Goal: Check status: Check status

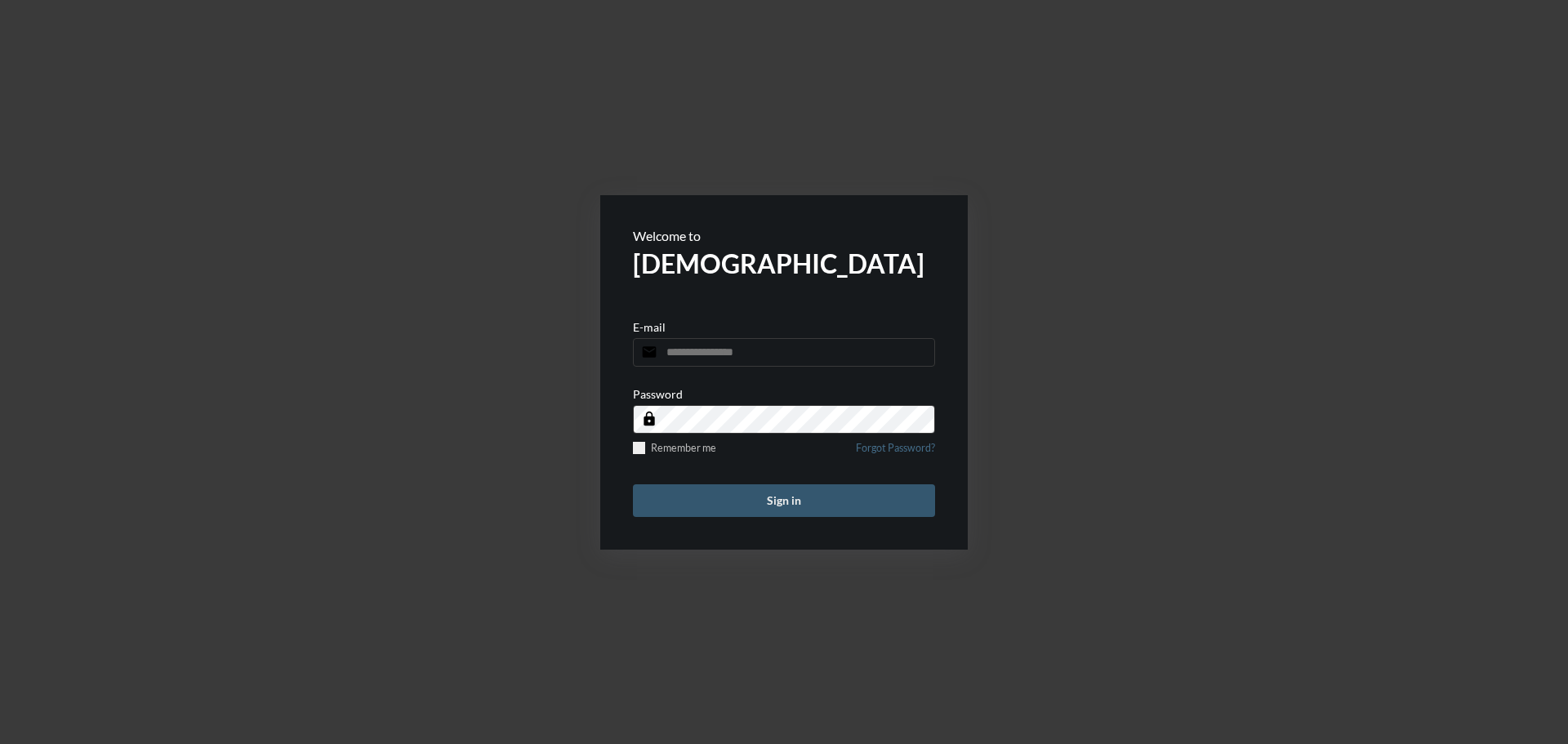
type input "**********"
click at [845, 496] on button "Sign in" at bounding box center [784, 501] width 302 height 33
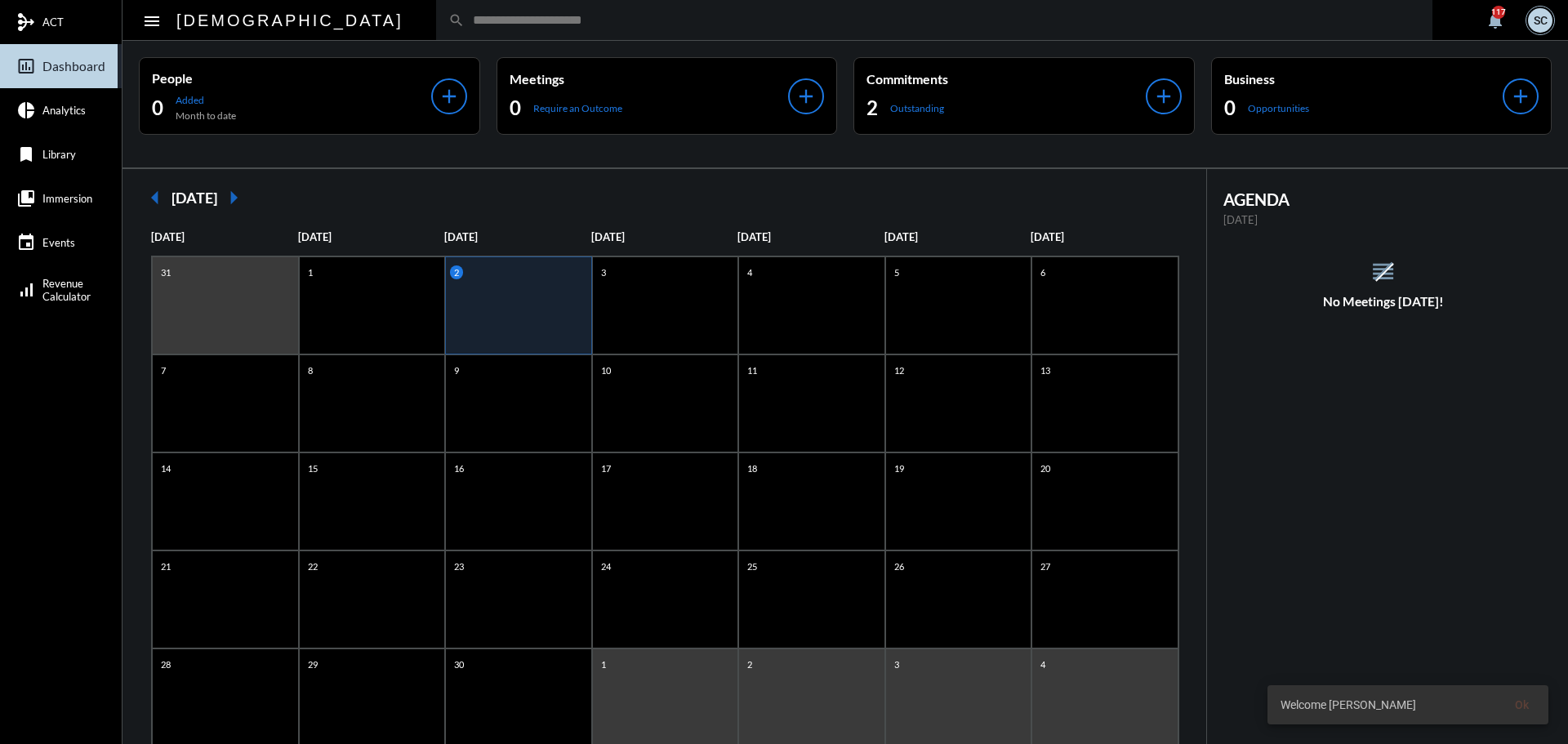
click at [478, 5] on div "search" at bounding box center [934, 20] width 996 height 40
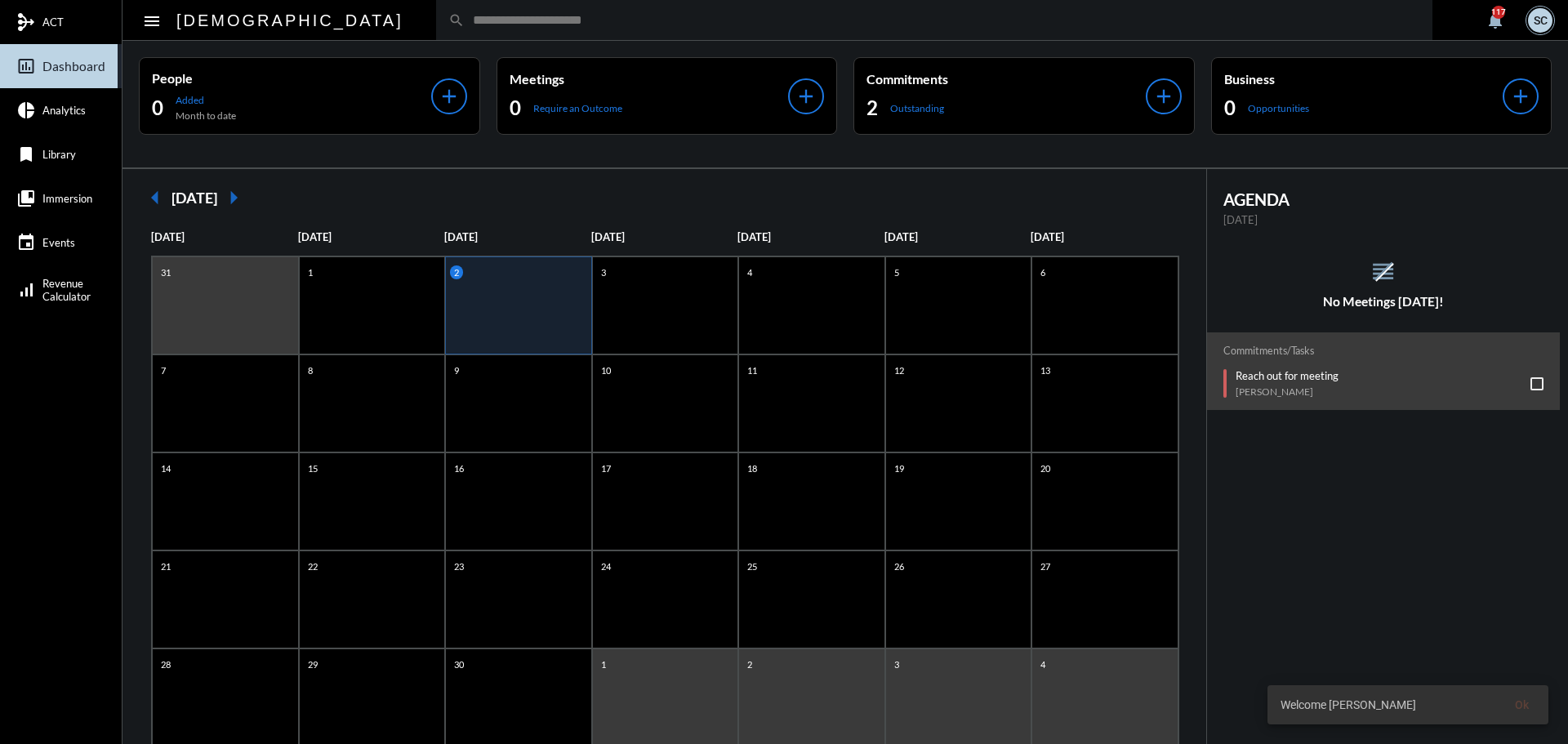
click at [483, 13] on input "text" at bounding box center [942, 20] width 955 height 13
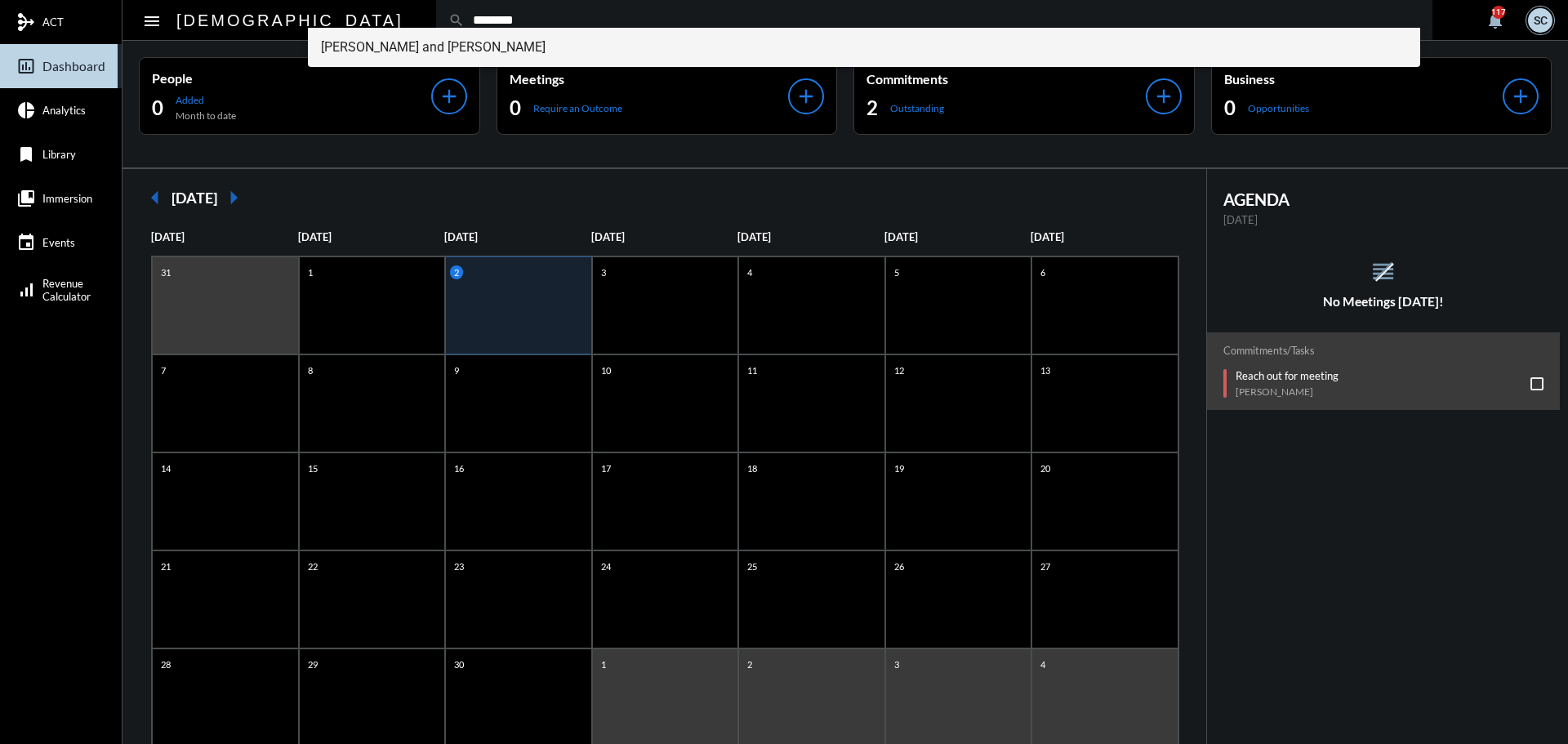
type input "********"
click at [443, 51] on span "[PERSON_NAME] and [PERSON_NAME]" at bounding box center [864, 47] width 1086 height 40
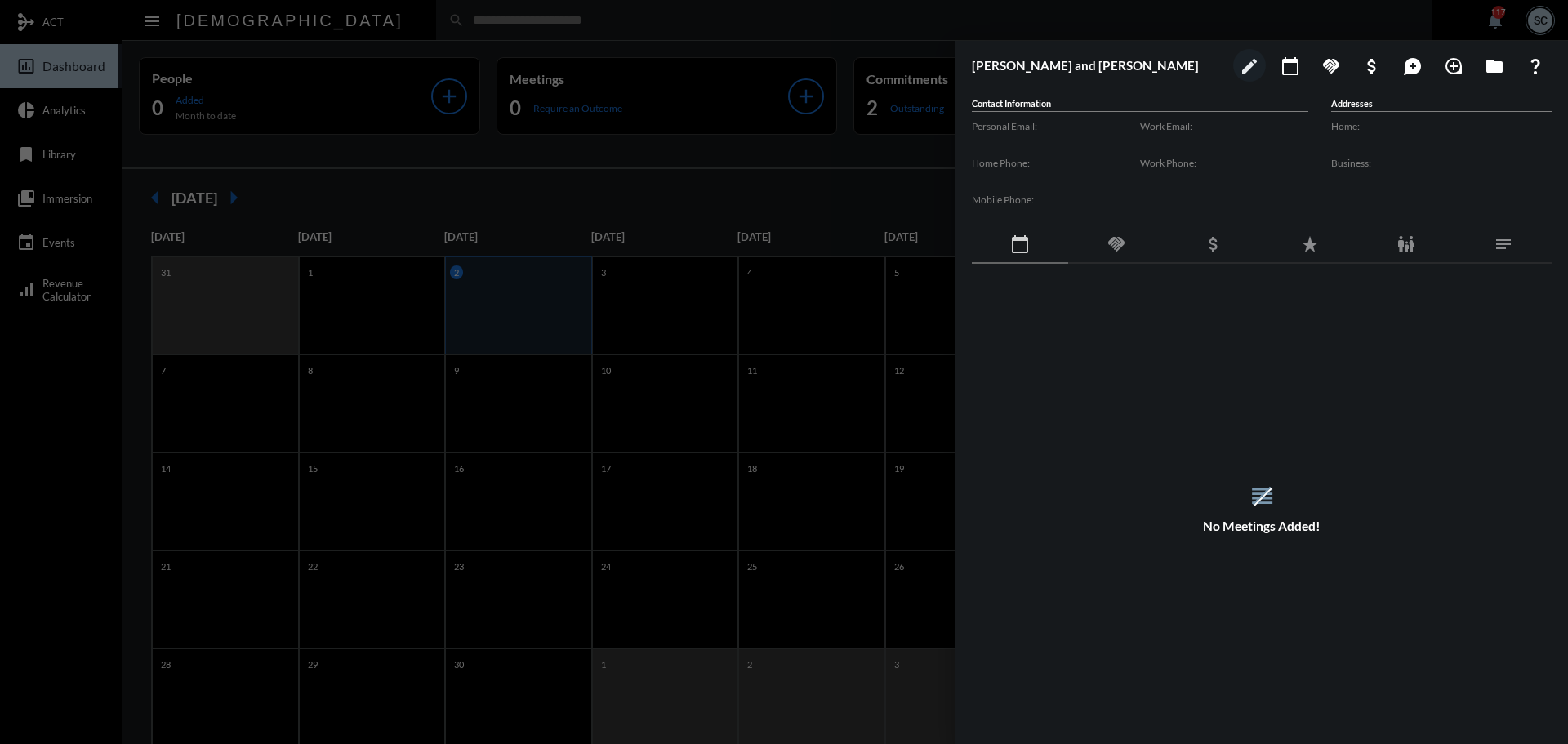
click at [1129, 227] on div "handshake" at bounding box center [1116, 245] width 96 height 38
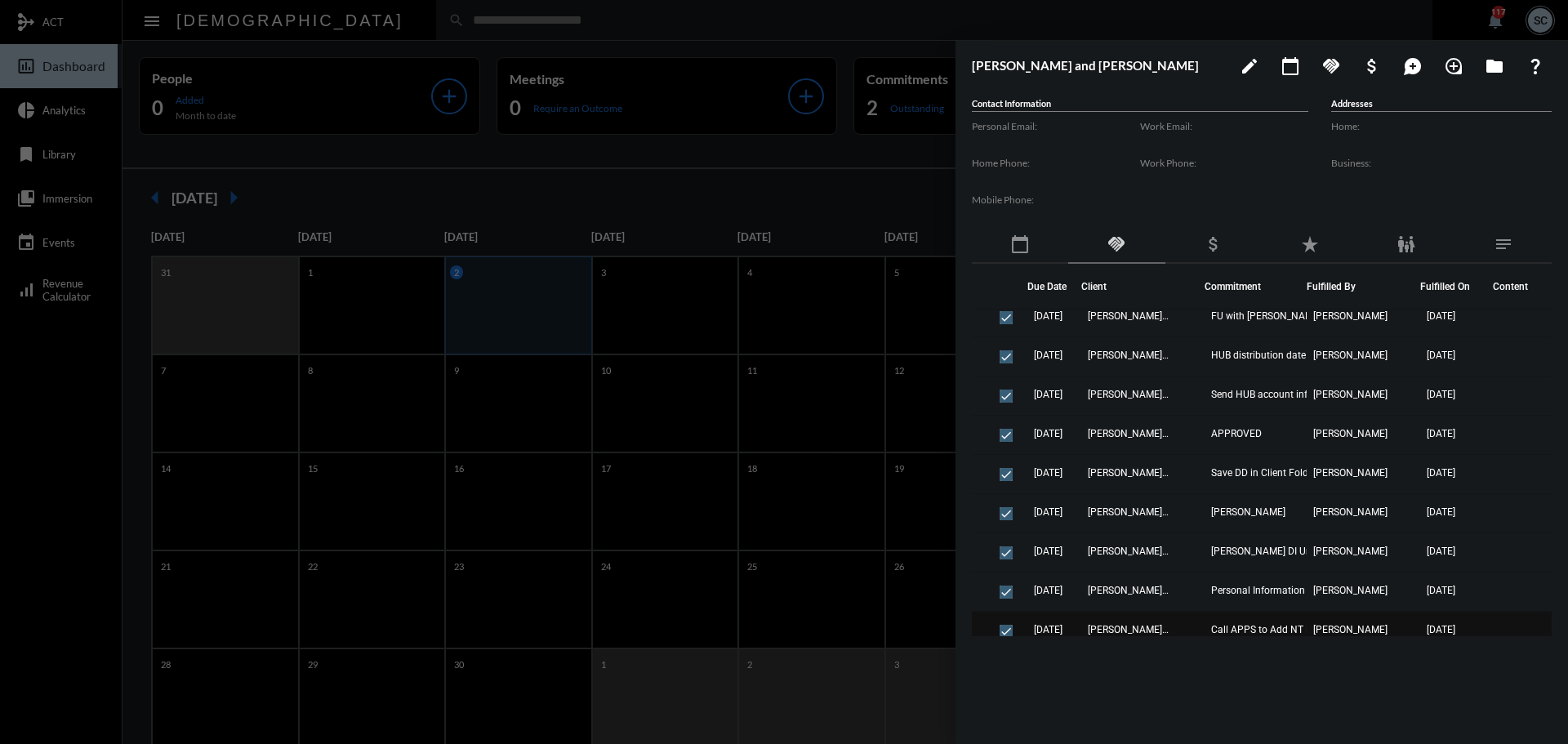
scroll to position [101, 0]
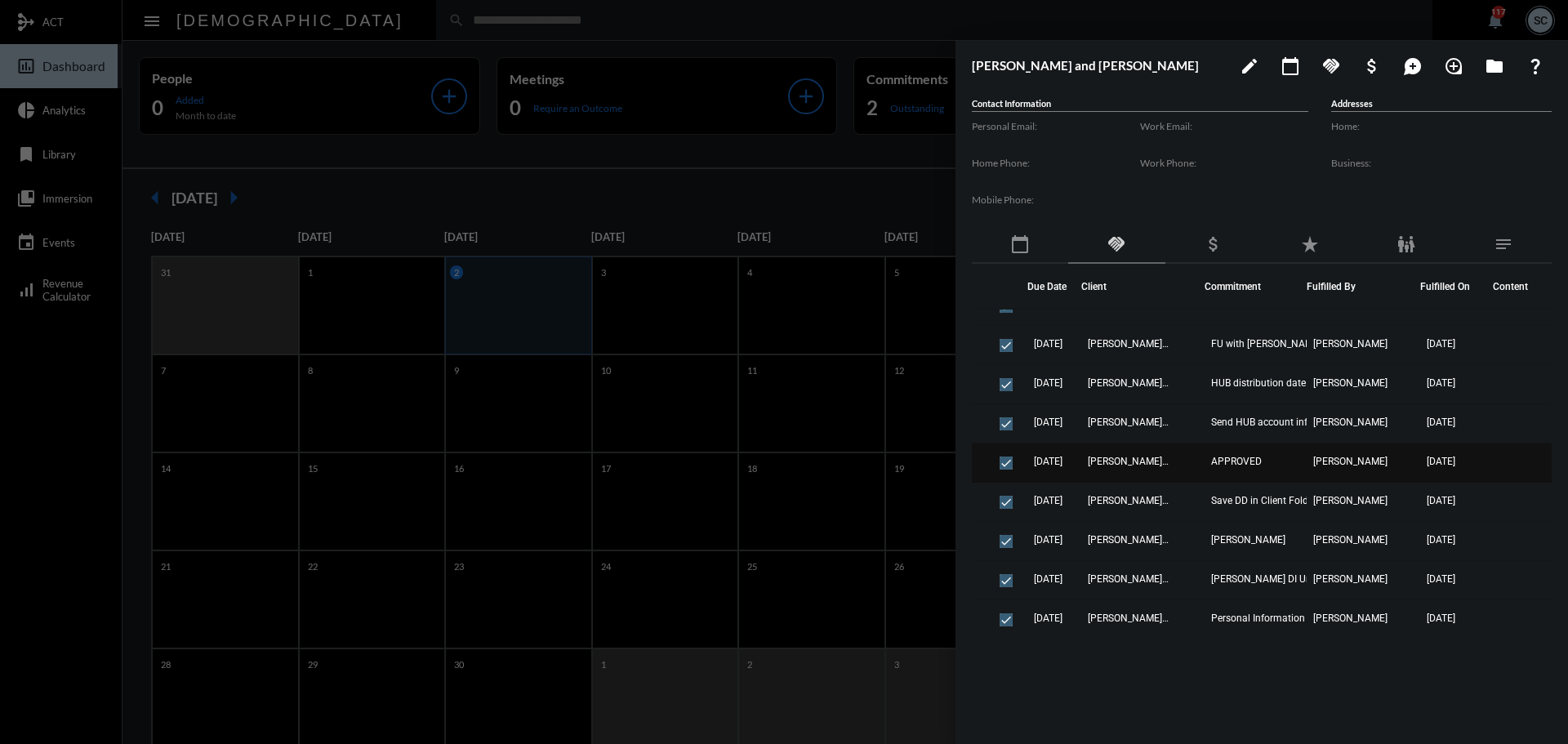
click at [1209, 455] on td "APPROVED" at bounding box center [1255, 463] width 102 height 40
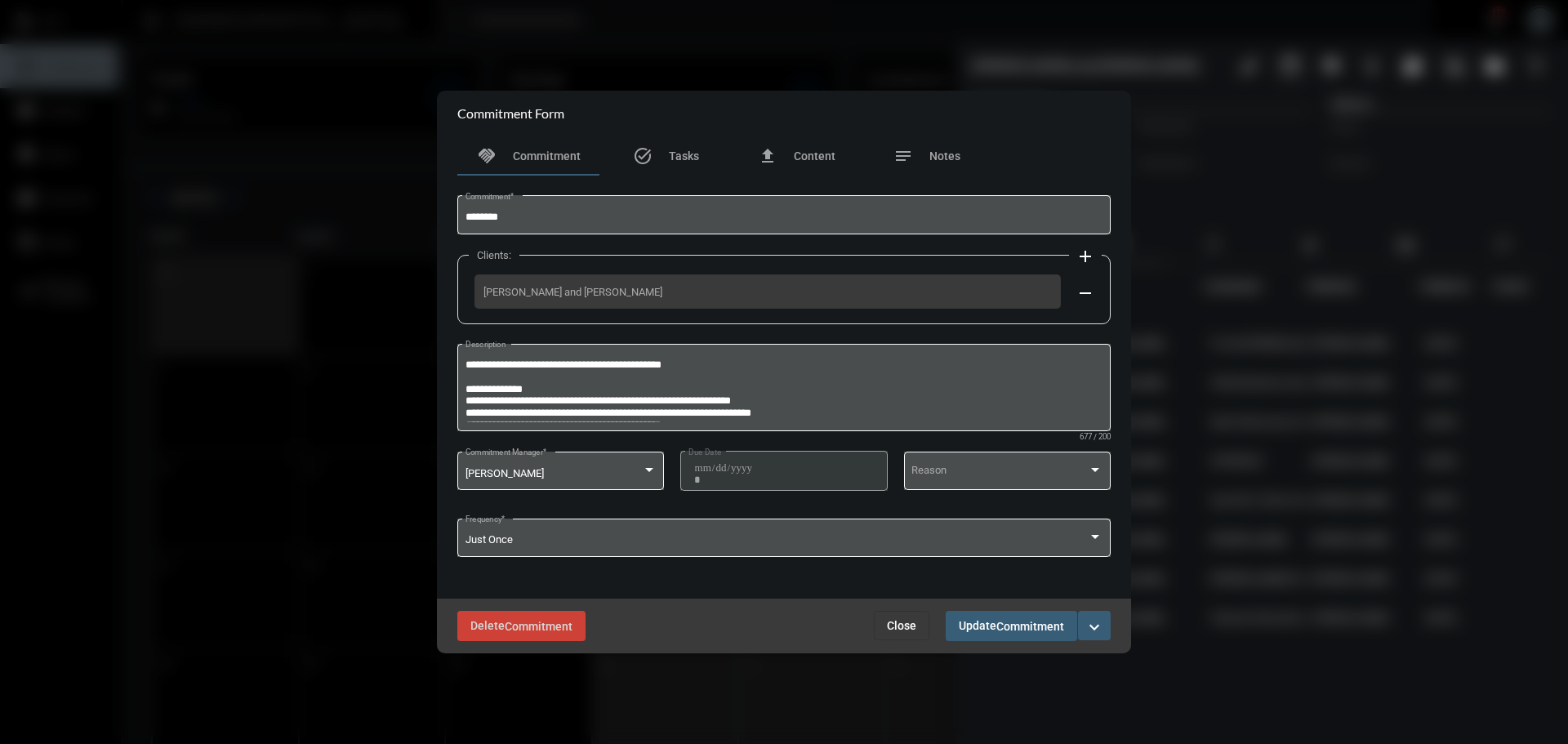
click at [893, 617] on button "Close" at bounding box center [902, 625] width 56 height 30
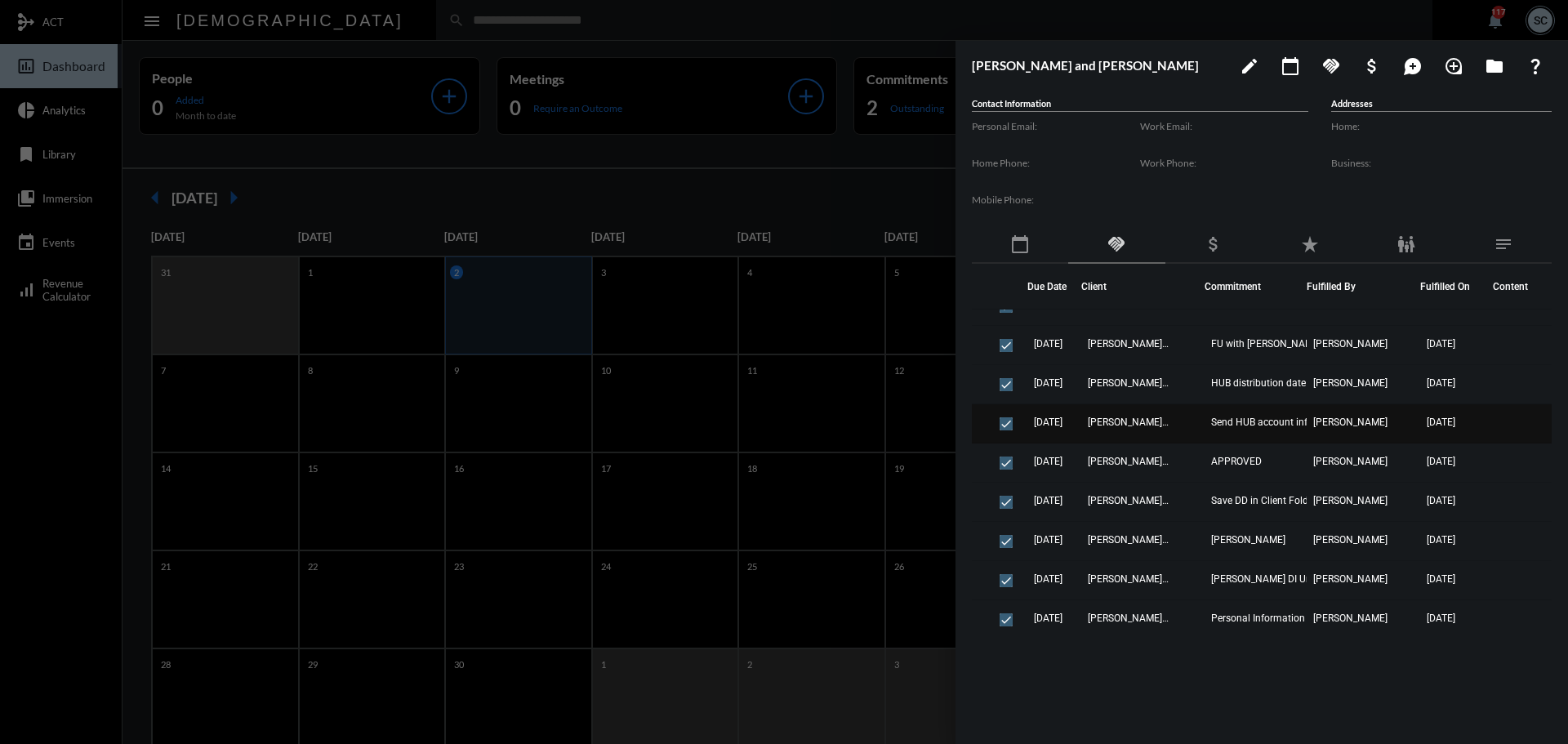
click at [1183, 415] on td "[PERSON_NAME] and [PERSON_NAME]" at bounding box center [1142, 424] width 123 height 40
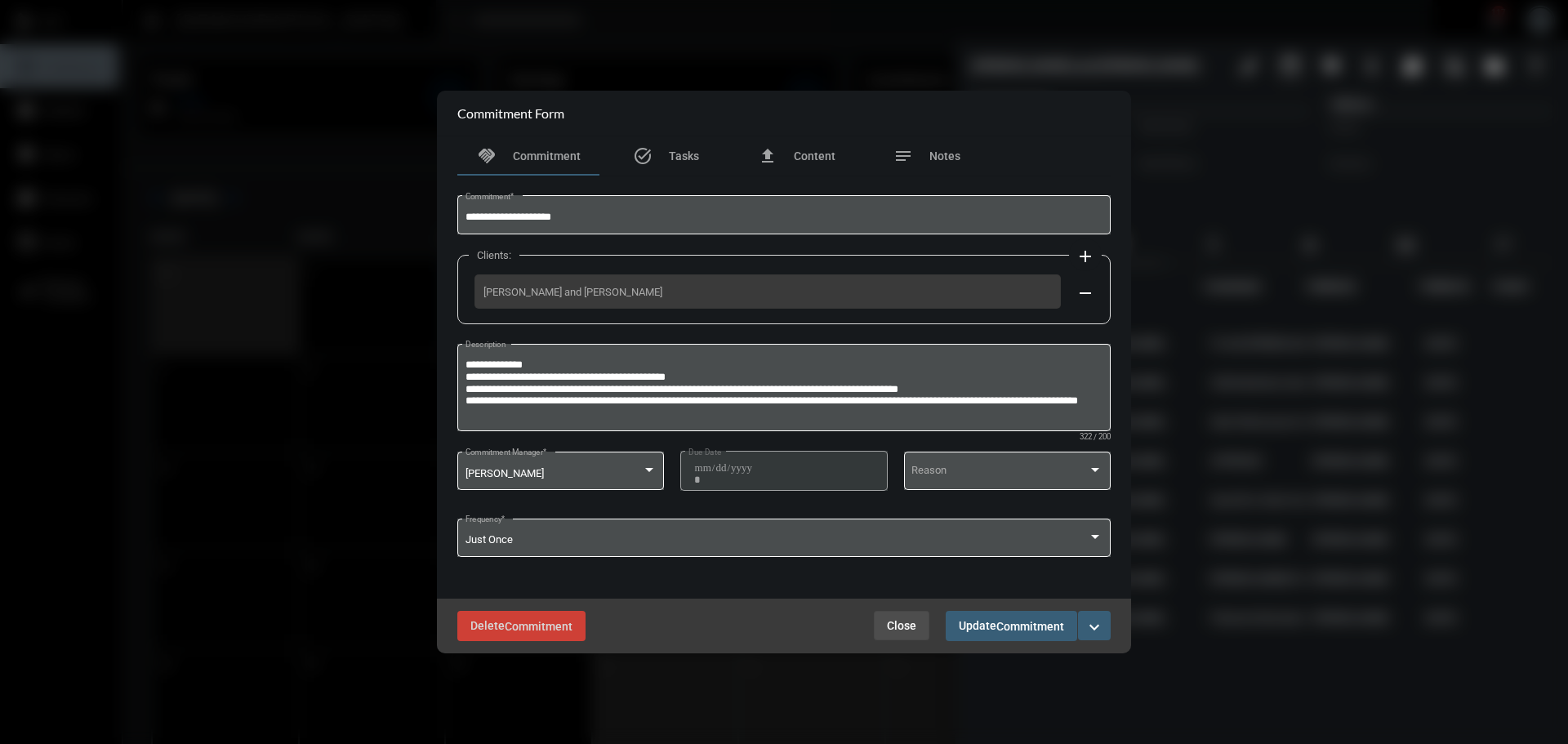
click at [894, 628] on span "Close" at bounding box center [902, 626] width 30 height 13
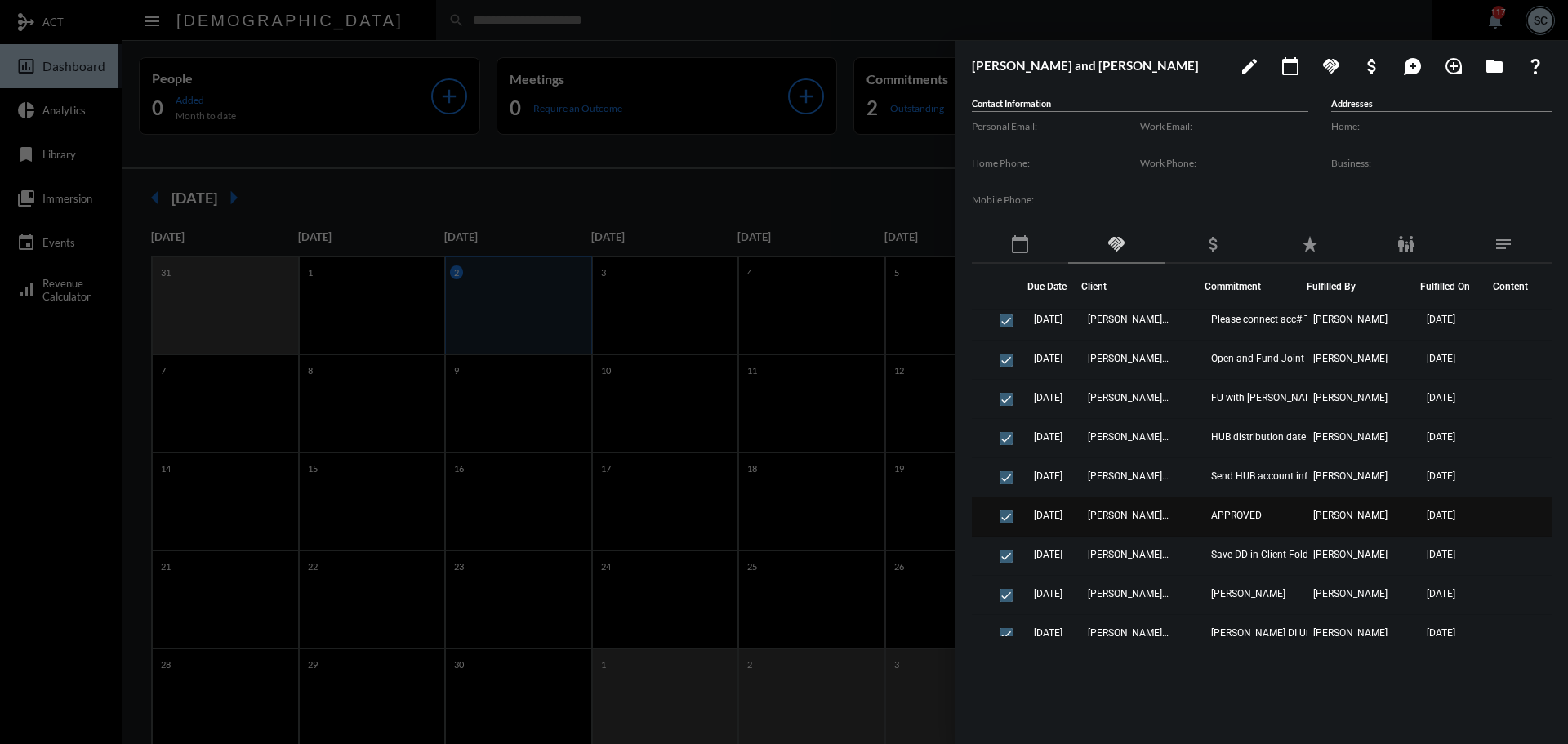
scroll to position [19, 0]
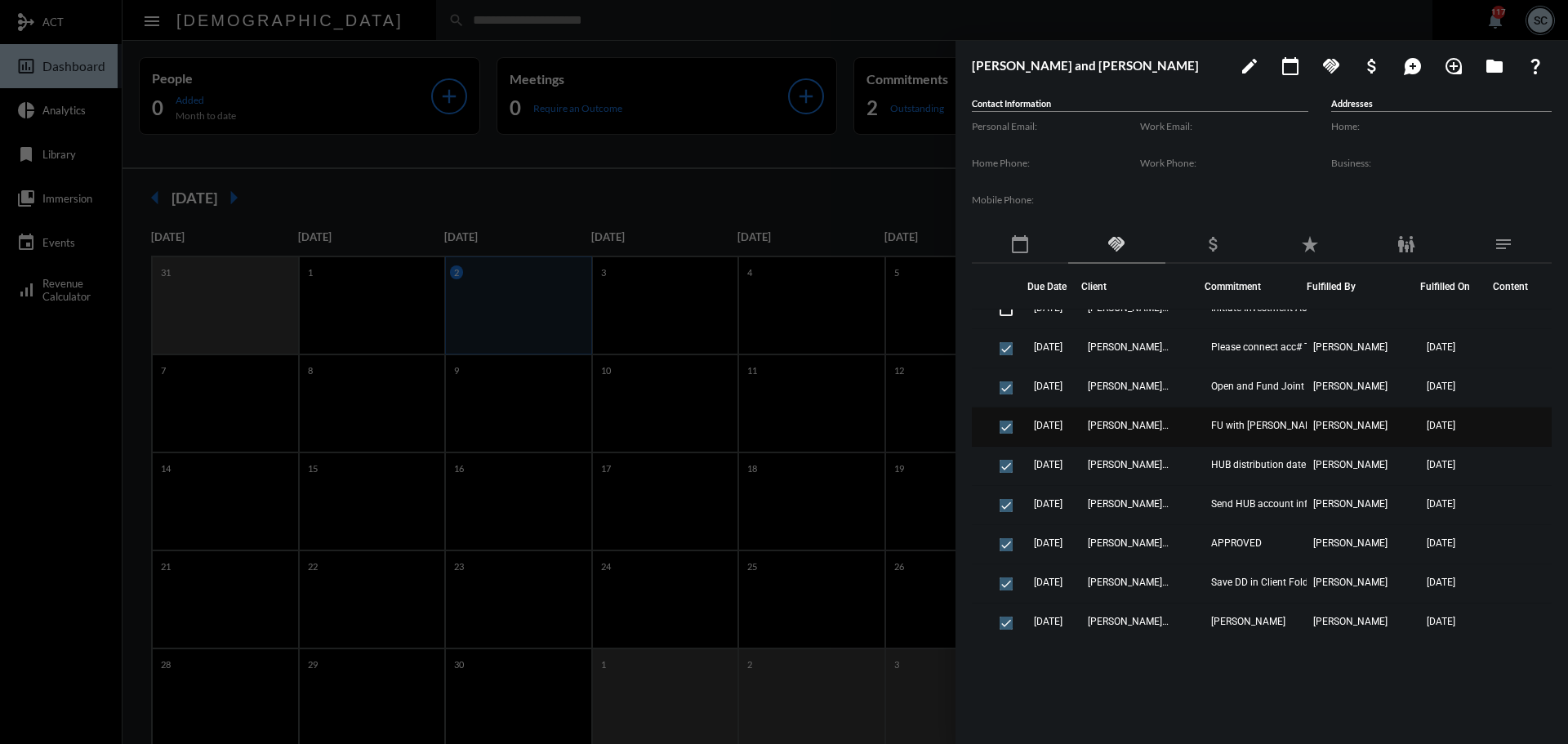
click at [1179, 432] on td "[PERSON_NAME] and [PERSON_NAME]" at bounding box center [1142, 427] width 123 height 40
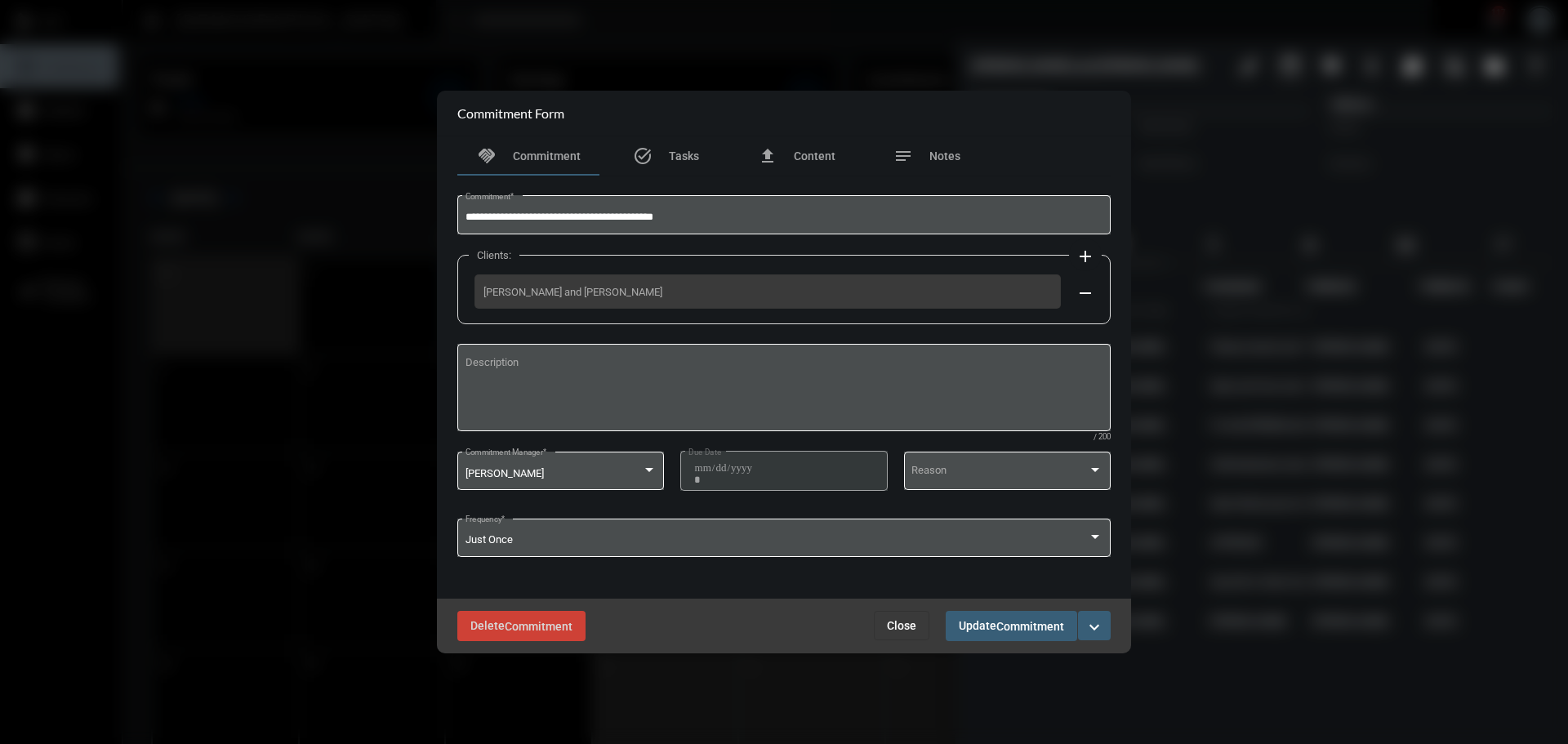
click at [913, 624] on span "Close" at bounding box center [902, 626] width 30 height 13
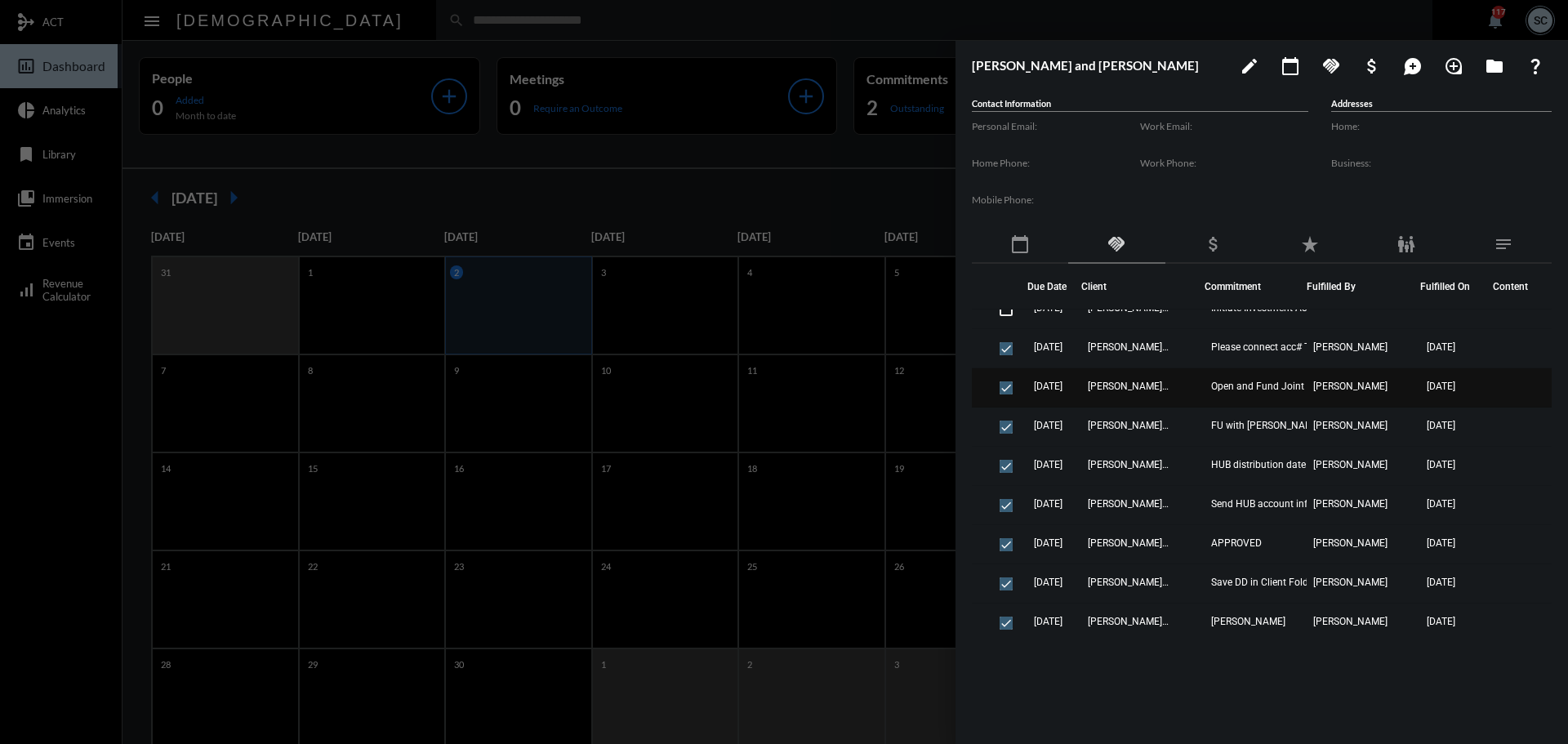
click at [1187, 379] on td "[PERSON_NAME] and [PERSON_NAME]" at bounding box center [1142, 387] width 123 height 40
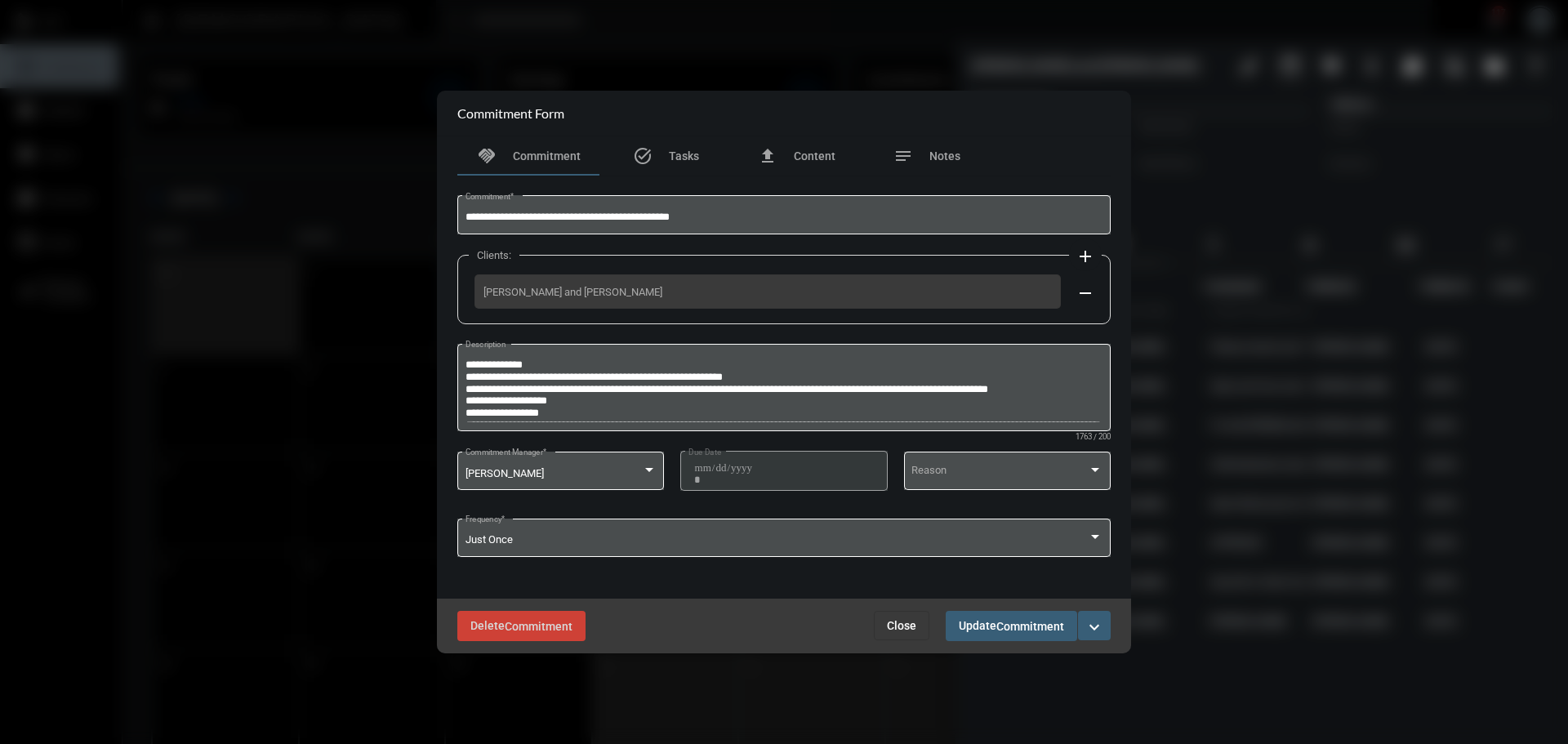
click at [888, 618] on button "Close" at bounding box center [902, 625] width 56 height 30
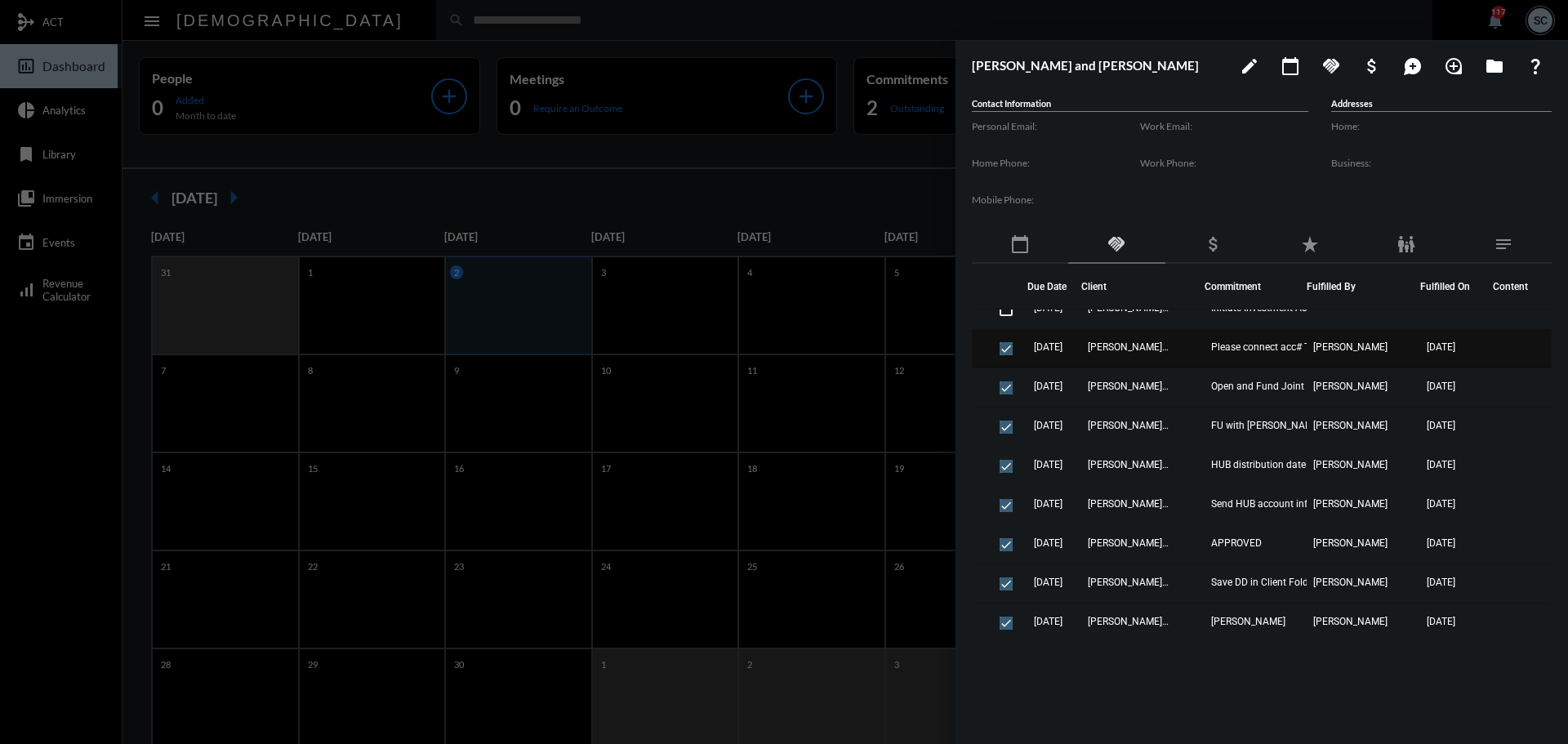
scroll to position [0, 0]
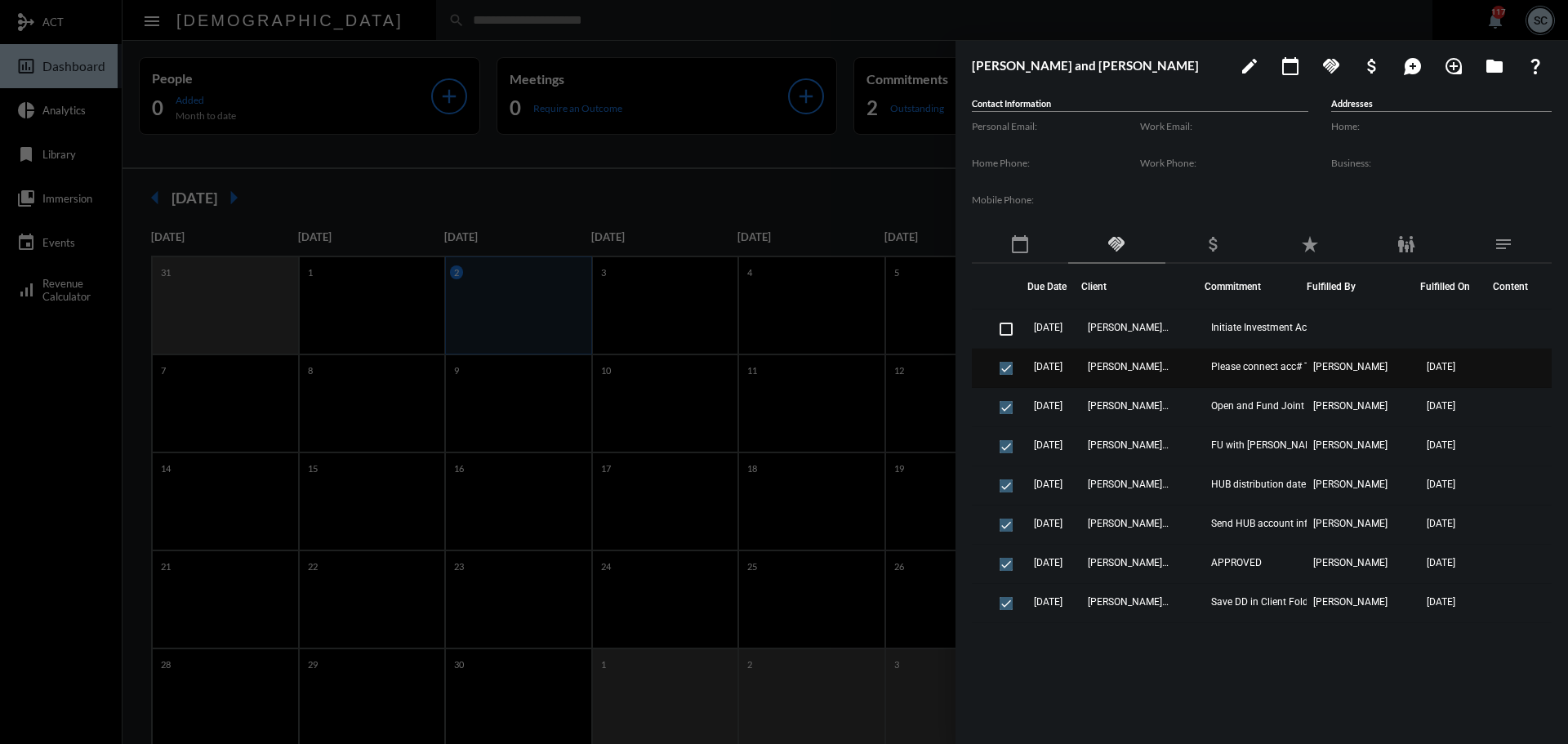
click at [1179, 374] on td "[PERSON_NAME] and [PERSON_NAME]" at bounding box center [1142, 368] width 123 height 40
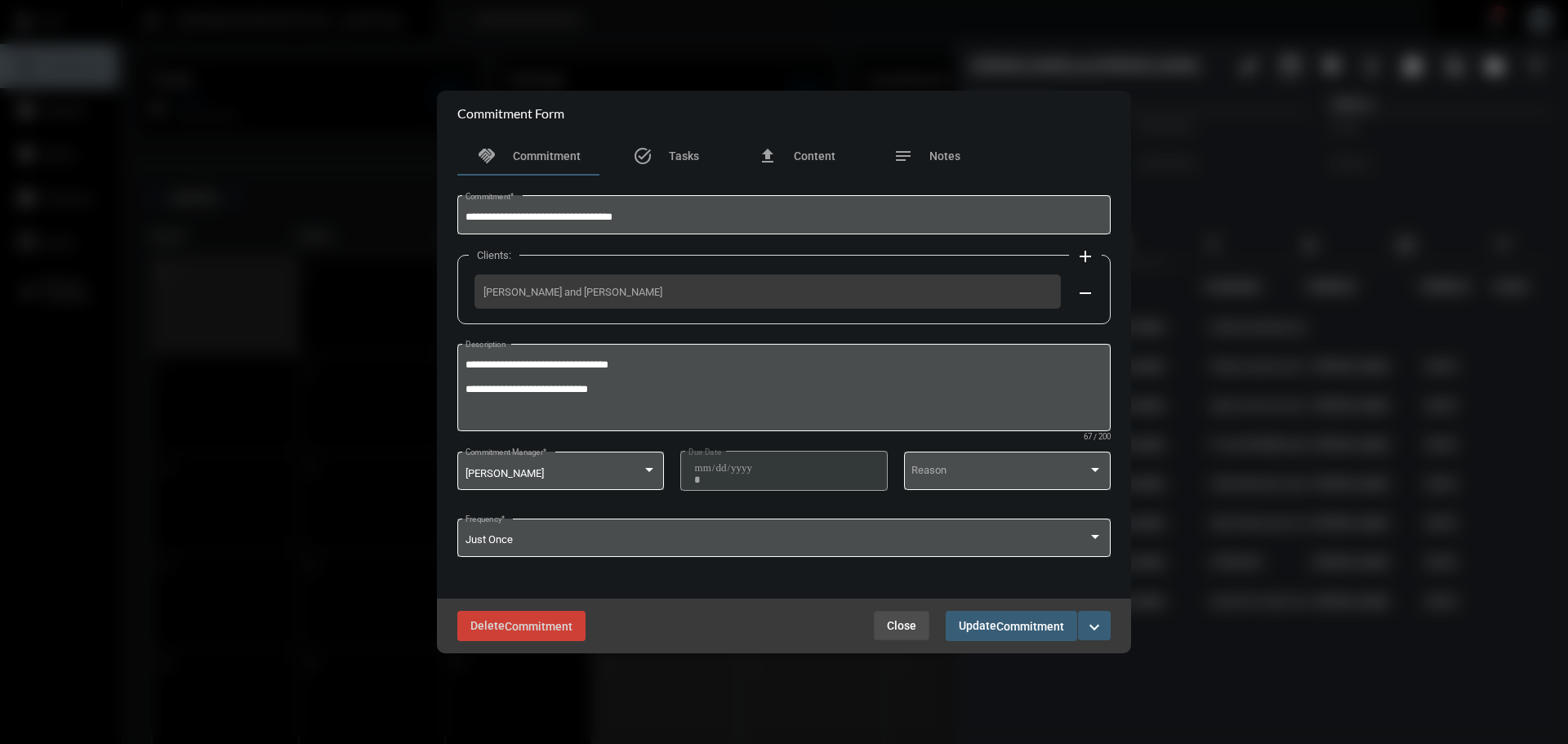
click at [895, 627] on span "Close" at bounding box center [902, 626] width 30 height 13
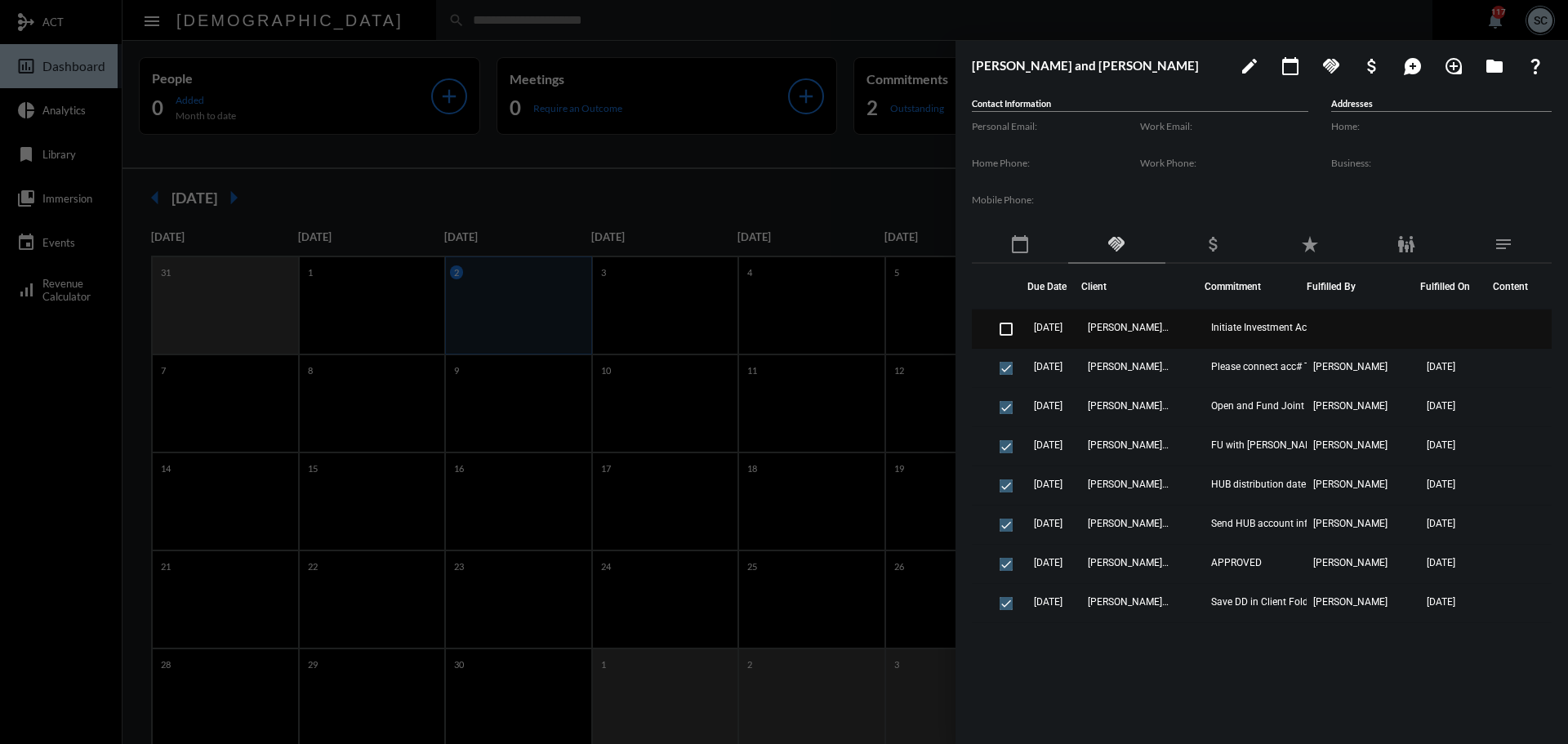
click at [1192, 327] on td "[PERSON_NAME] and [PERSON_NAME]" at bounding box center [1142, 329] width 123 height 40
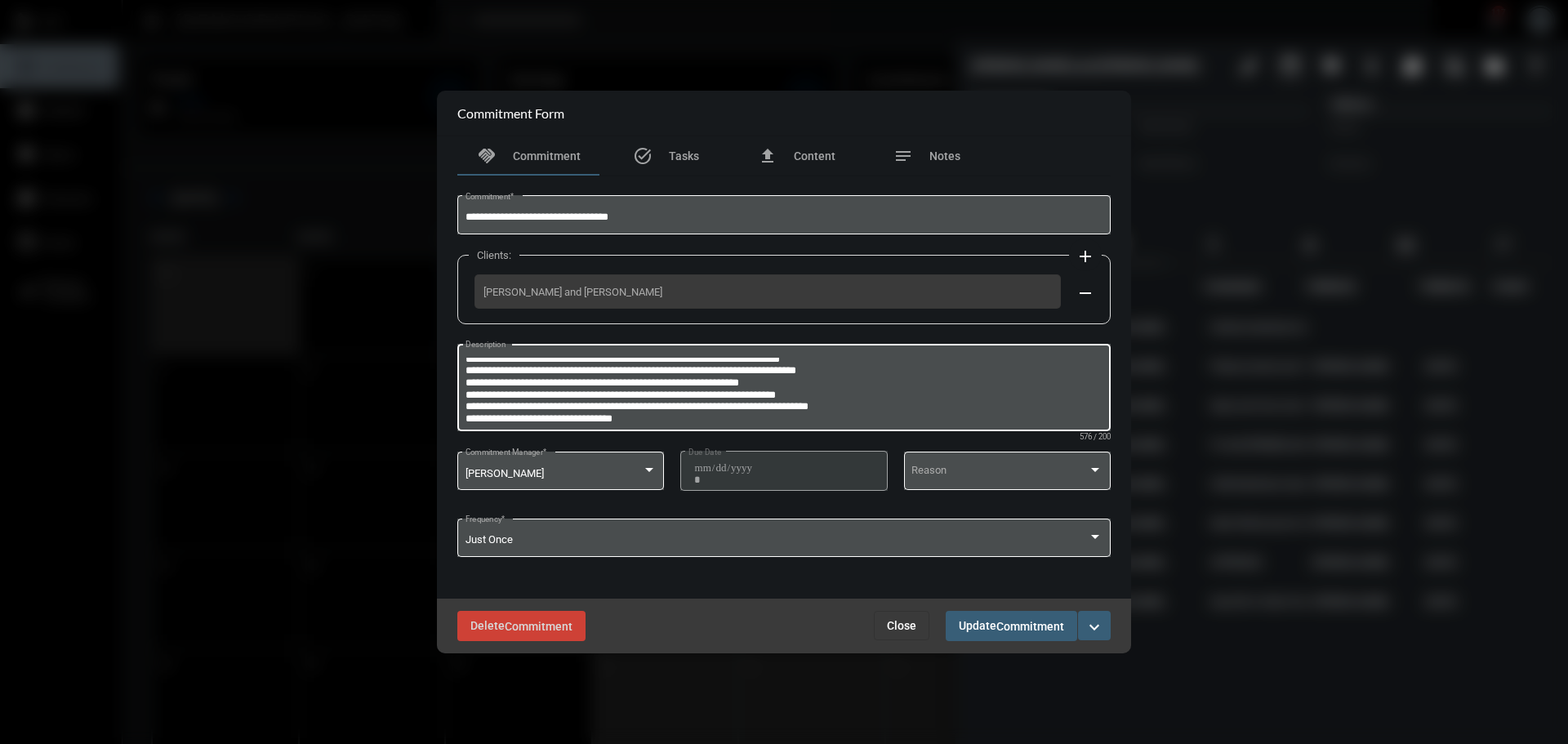
scroll to position [46, 0]
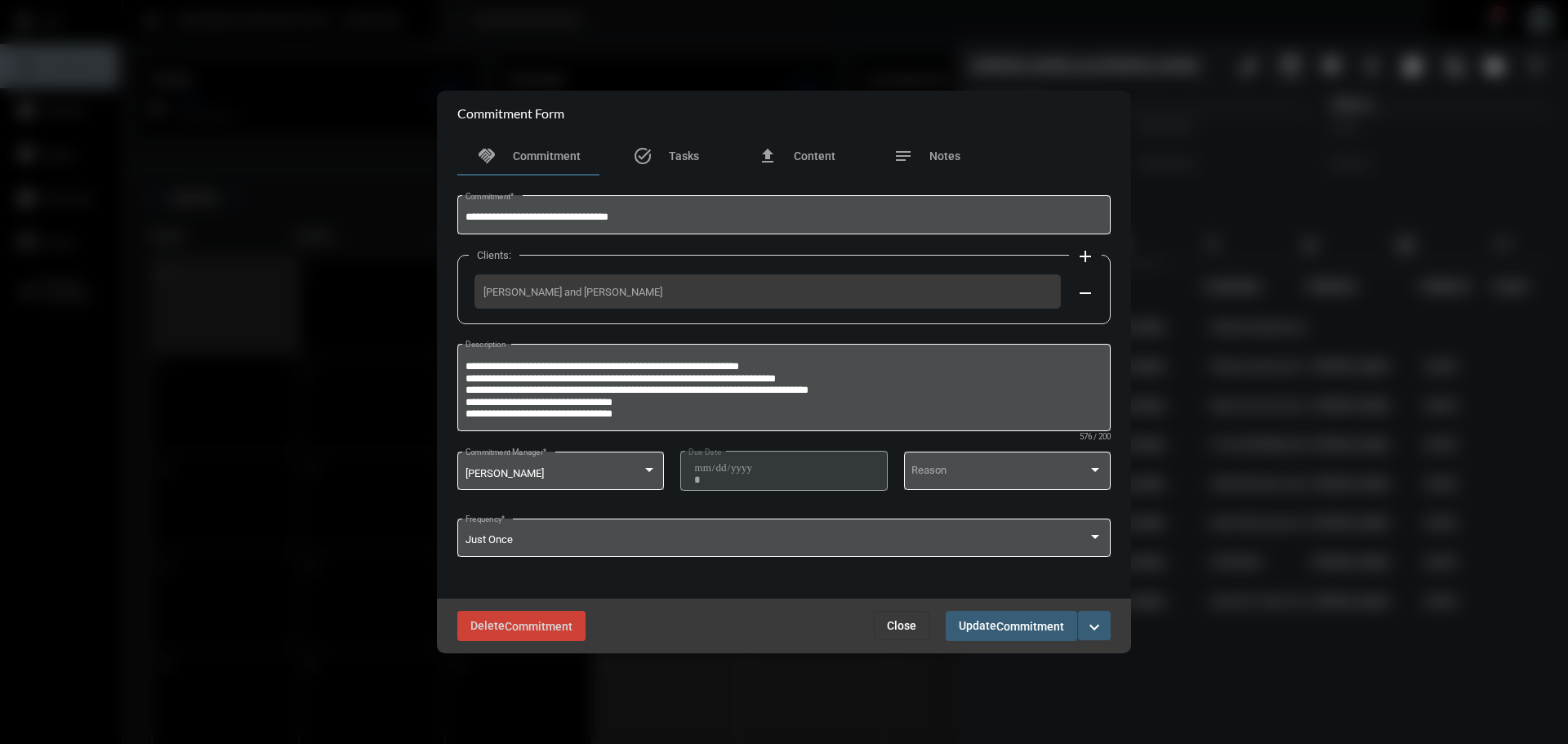
click at [891, 617] on button "Close" at bounding box center [902, 625] width 56 height 30
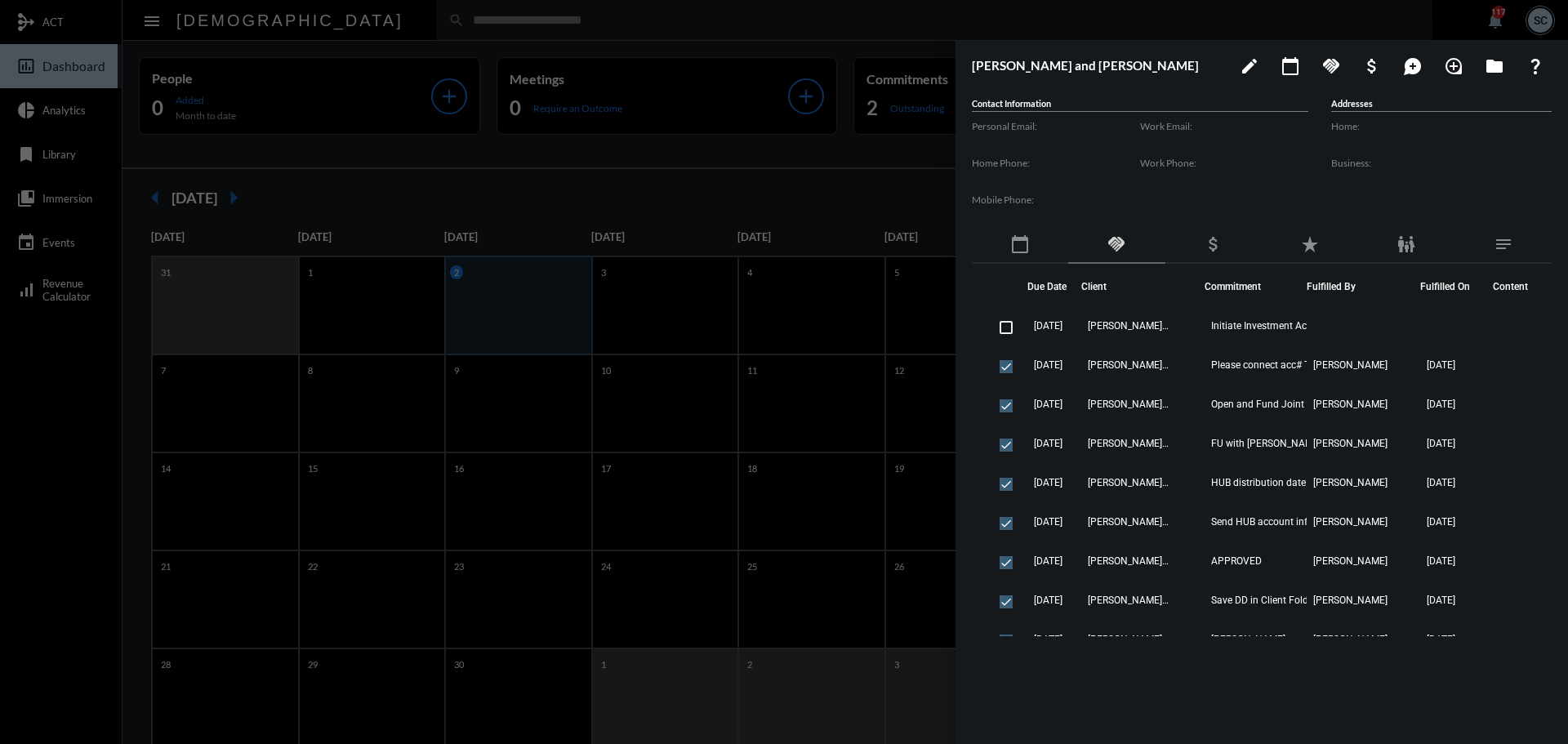
scroll to position [0, 0]
click at [770, 30] on div at bounding box center [784, 372] width 1568 height 744
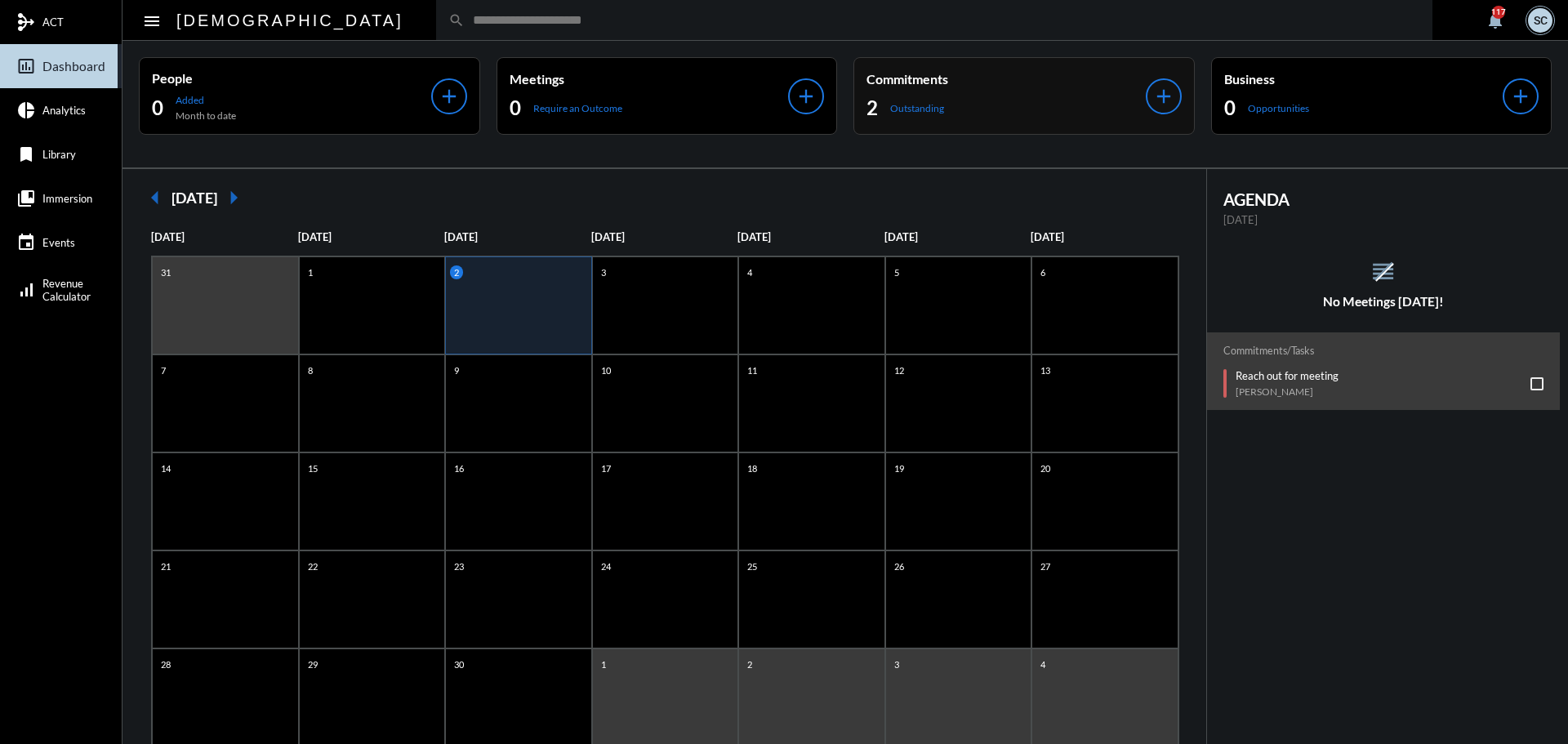
click at [932, 93] on div "Commitments 2 Outstanding" at bounding box center [1006, 96] width 279 height 50
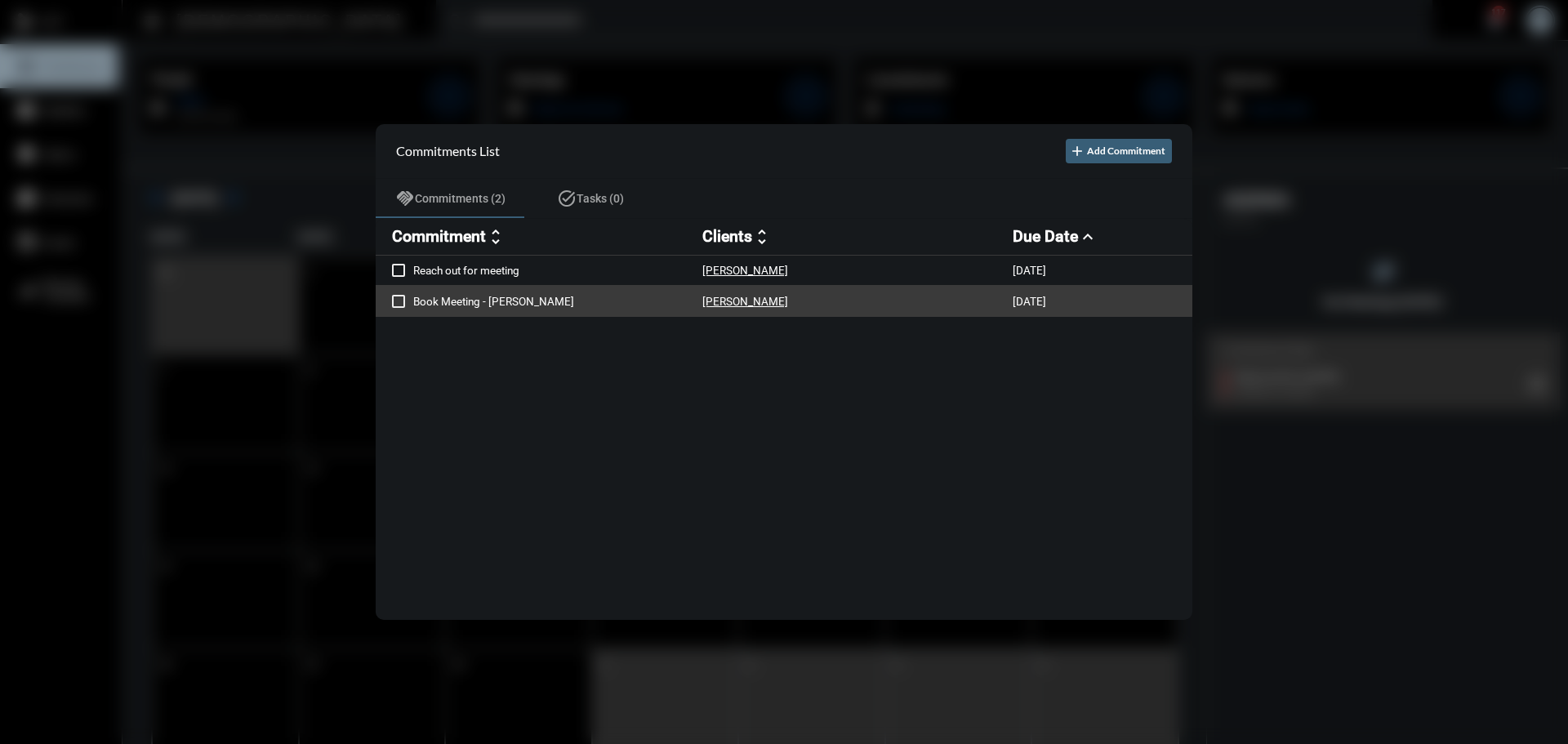
click at [395, 299] on span at bounding box center [399, 302] width 13 height 13
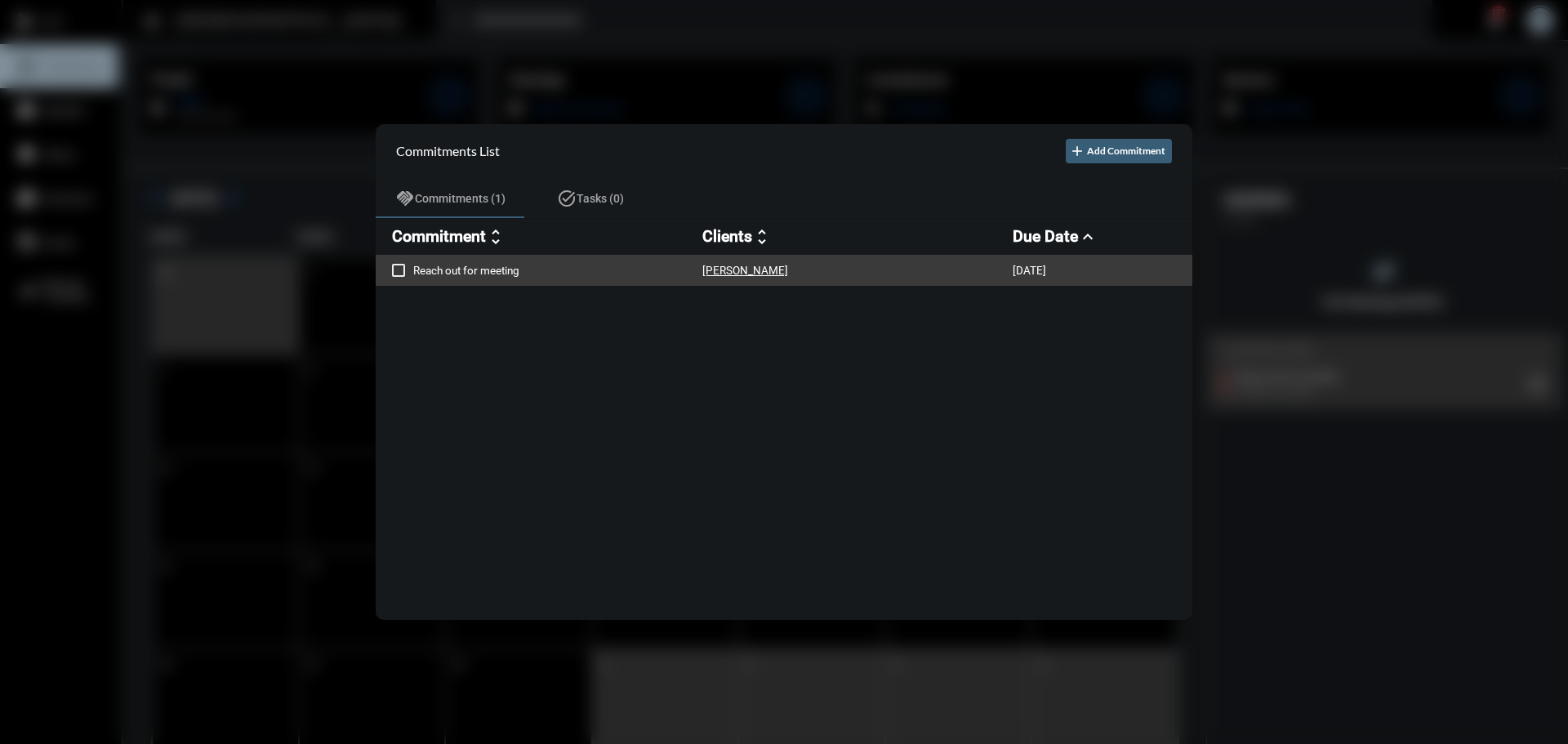
click at [495, 272] on p "Reach out for meeting" at bounding box center [558, 271] width 289 height 13
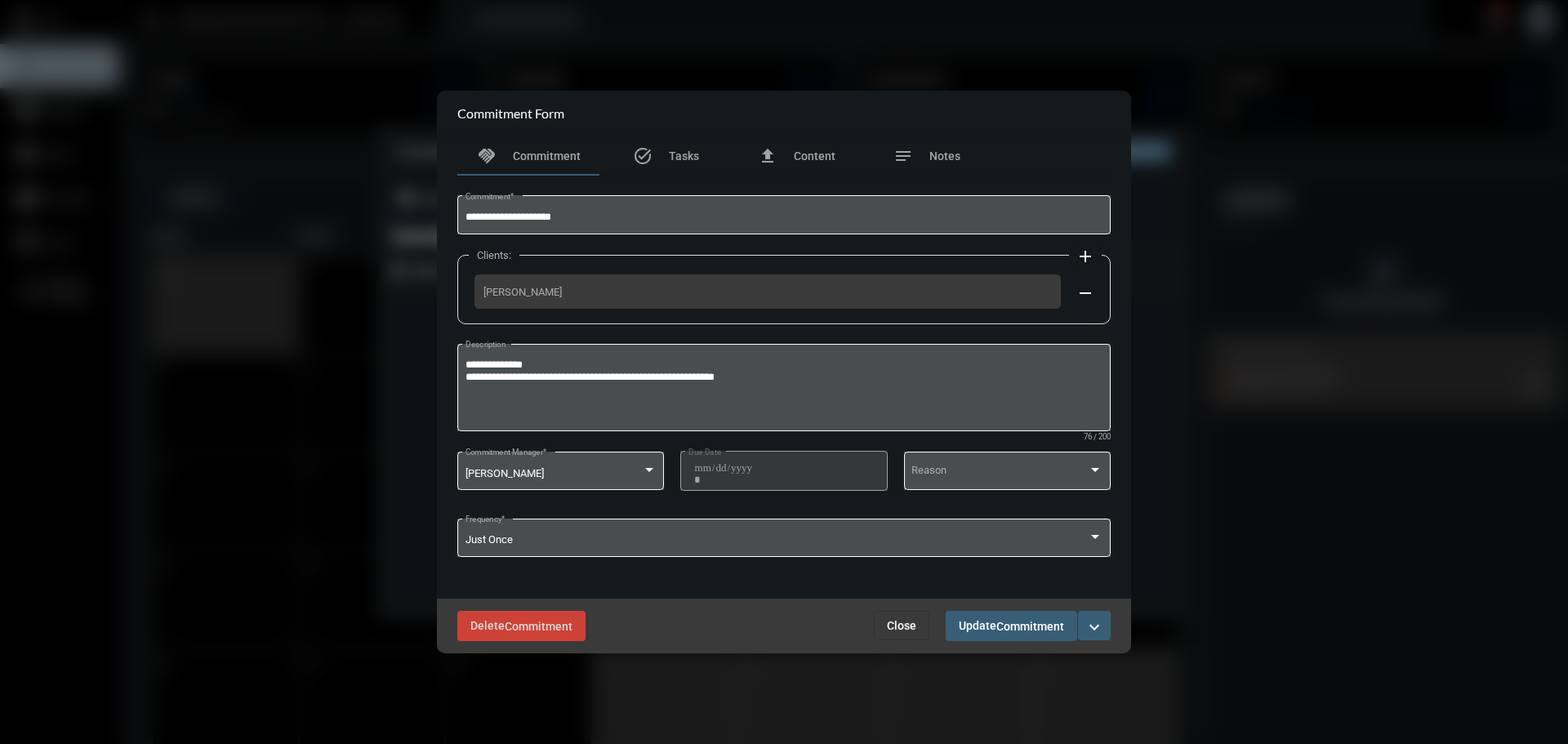
click at [885, 625] on button "Close" at bounding box center [902, 625] width 56 height 30
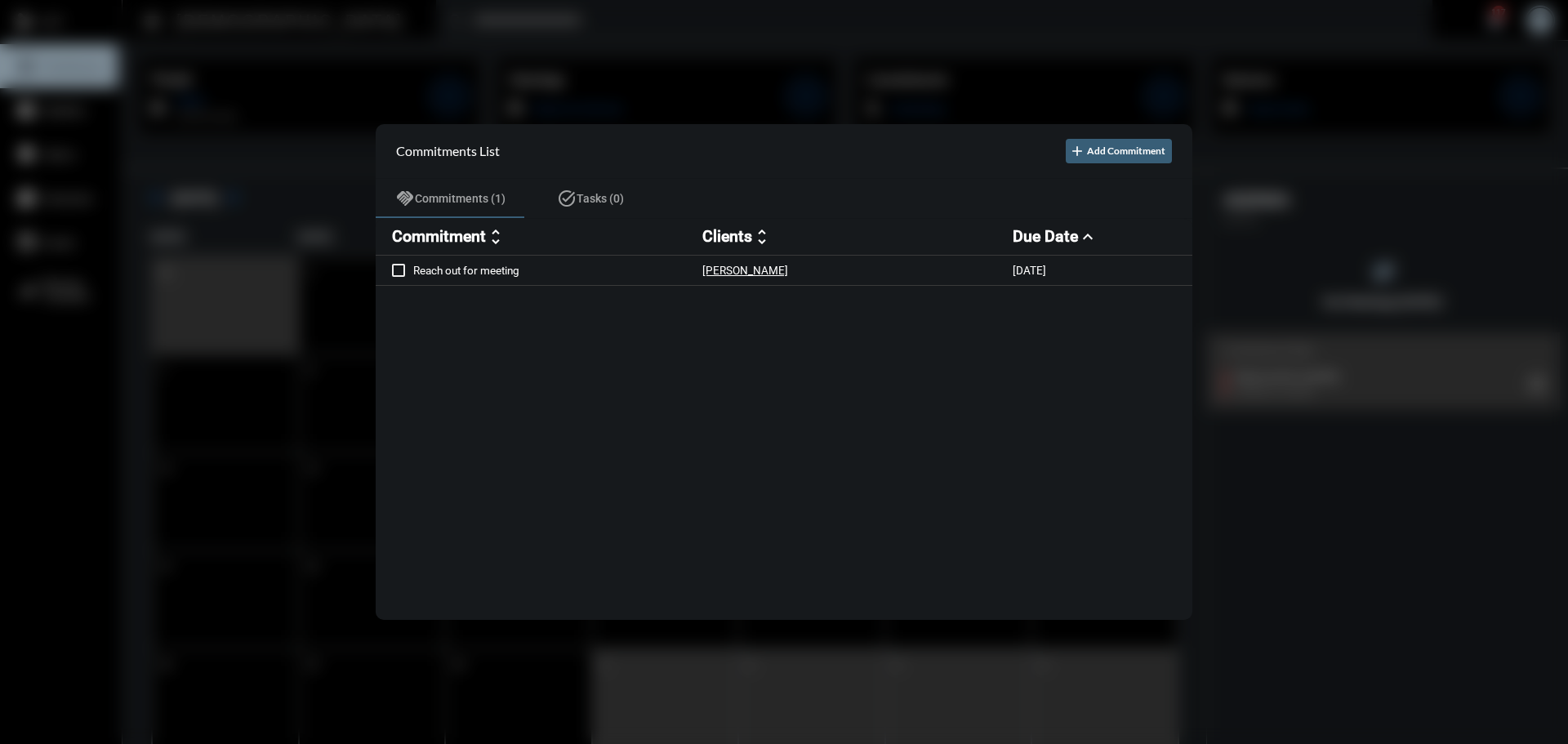
click at [219, 318] on div at bounding box center [784, 372] width 1568 height 744
